Goal: Task Accomplishment & Management: Manage account settings

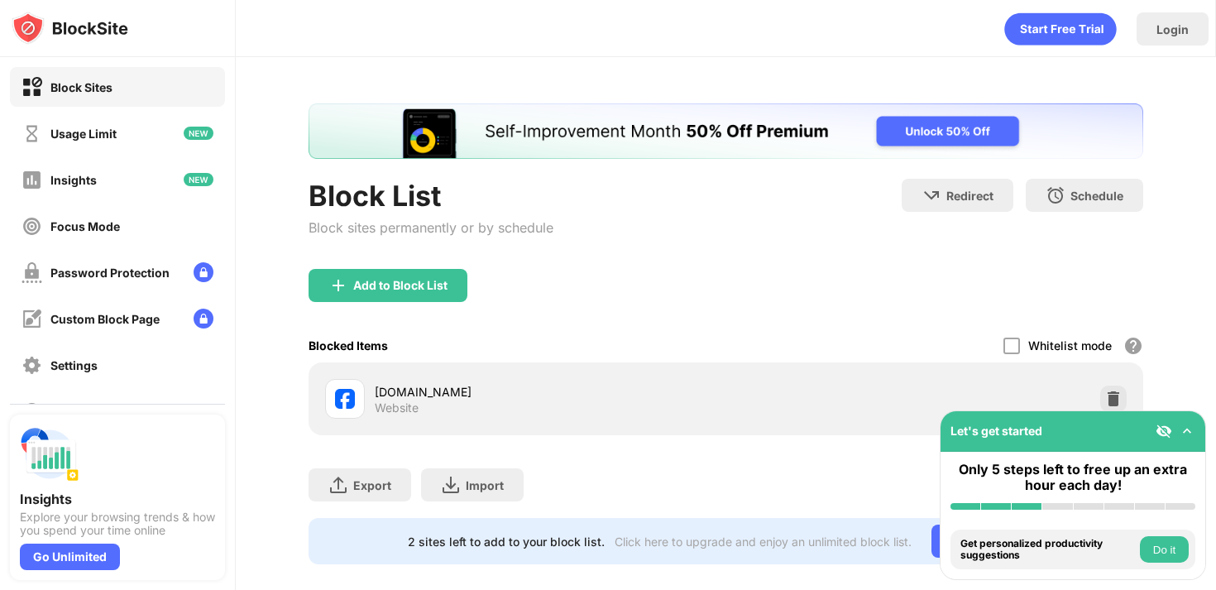
click at [1119, 415] on div "Let's get started" at bounding box center [1073, 431] width 265 height 41
click at [1119, 407] on div at bounding box center [1113, 399] width 26 height 26
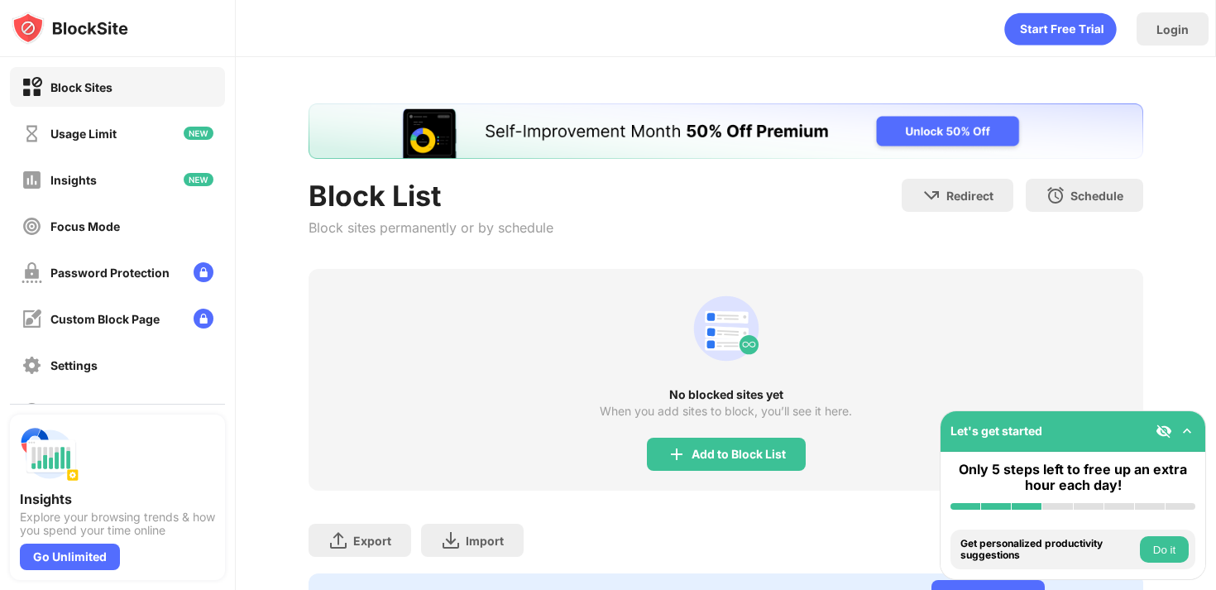
click at [1203, 444] on div "Let's get started" at bounding box center [1073, 431] width 265 height 41
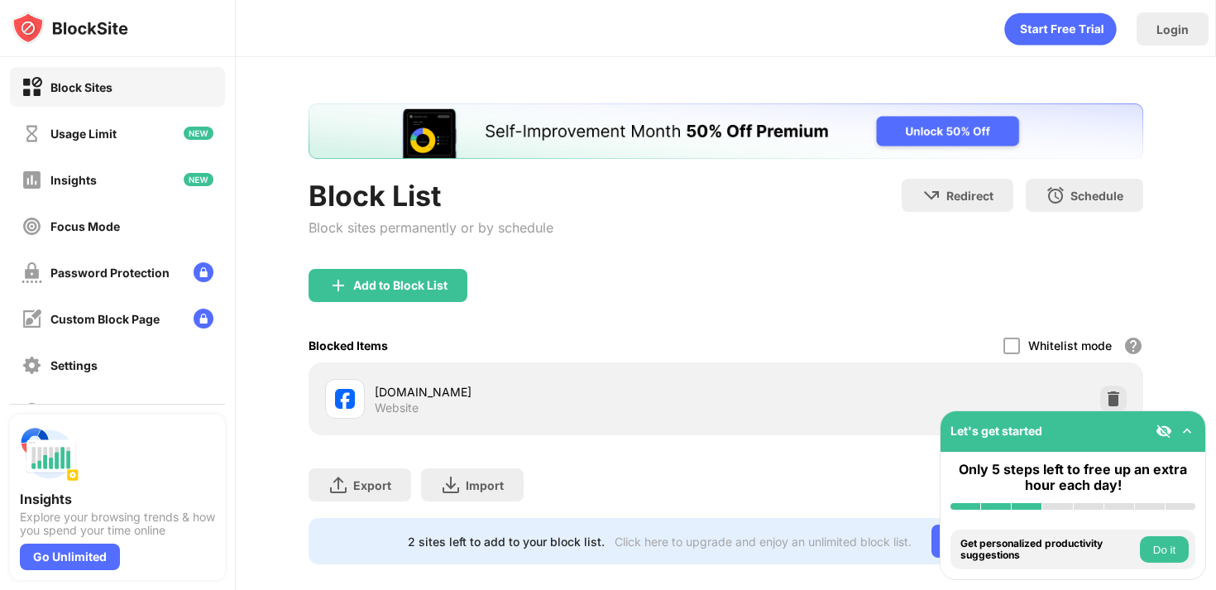
click at [1119, 322] on div "Add to Block List" at bounding box center [726, 299] width 835 height 60
click at [1115, 397] on img at bounding box center [1113, 399] width 17 height 17
